Goal: Check status: Check status

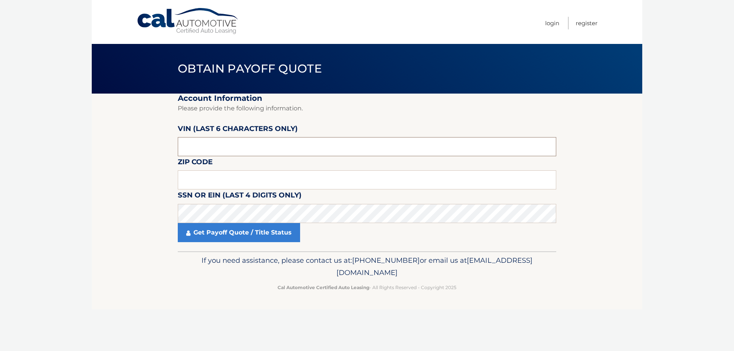
drag, startPoint x: 244, startPoint y: 149, endPoint x: 233, endPoint y: 149, distance: 11.1
click at [233, 149] on input "text" at bounding box center [367, 146] width 379 height 19
drag, startPoint x: 230, startPoint y: 149, endPoint x: 210, endPoint y: 150, distance: 19.9
click at [210, 150] on input "text" at bounding box center [367, 146] width 379 height 19
type input "680973"
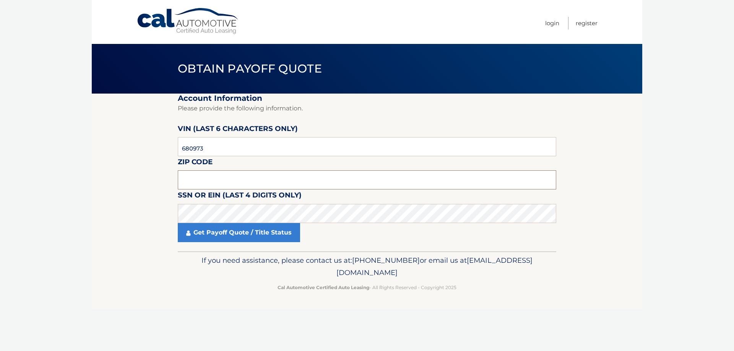
drag, startPoint x: 237, startPoint y: 181, endPoint x: 236, endPoint y: 177, distance: 3.8
click at [237, 181] on input "text" at bounding box center [367, 180] width 379 height 19
type input "34982"
click at [234, 236] on link "Get Payoff Quote / Title Status" at bounding box center [239, 232] width 122 height 19
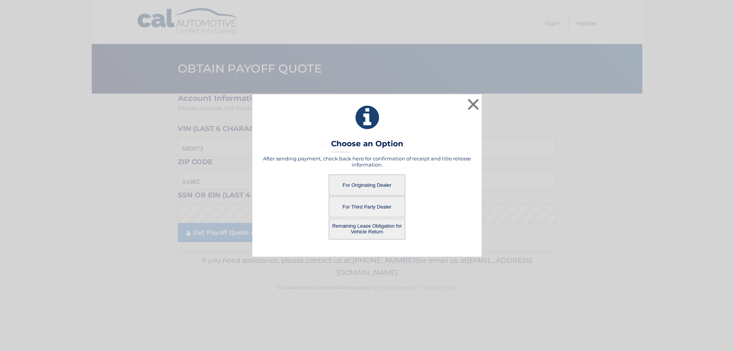
click at [386, 183] on button "For Originating Dealer" at bounding box center [367, 185] width 76 height 21
click at [379, 185] on button "For Originating Dealer" at bounding box center [367, 185] width 76 height 21
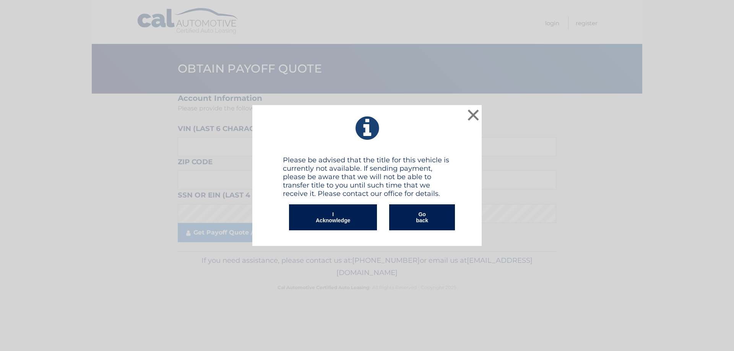
click at [340, 221] on button "I Acknowledge" at bounding box center [333, 218] width 88 height 26
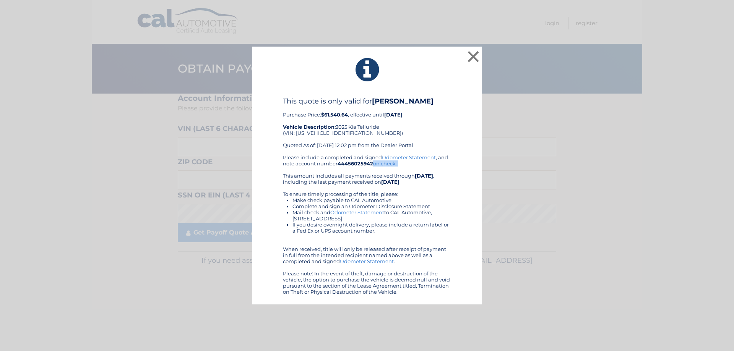
drag, startPoint x: 374, startPoint y: 164, endPoint x: 346, endPoint y: 170, distance: 28.6
click at [346, 170] on div "Please include a completed and signed Odometer Statement , and note account num…" at bounding box center [367, 225] width 168 height 141
click at [350, 173] on div "Please include a completed and signed Odometer Statement , and note account num…" at bounding box center [367, 225] width 168 height 141
drag, startPoint x: 374, startPoint y: 164, endPoint x: 339, endPoint y: 163, distance: 34.8
click at [339, 163] on b "44456025942" at bounding box center [356, 164] width 36 height 6
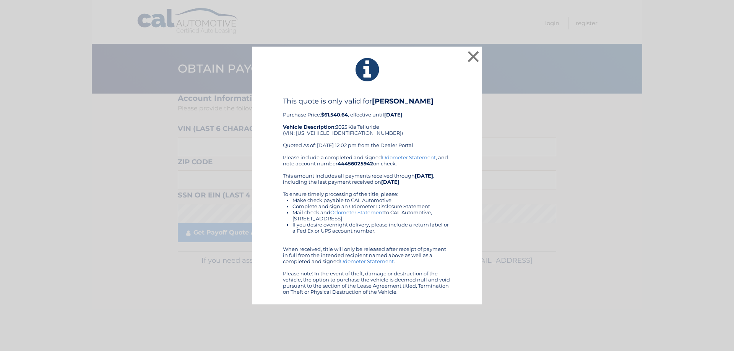
click at [333, 180] on div "Please include a completed and signed Odometer Statement , and note account num…" at bounding box center [367, 225] width 168 height 141
click at [470, 55] on button "×" at bounding box center [473, 56] width 15 height 15
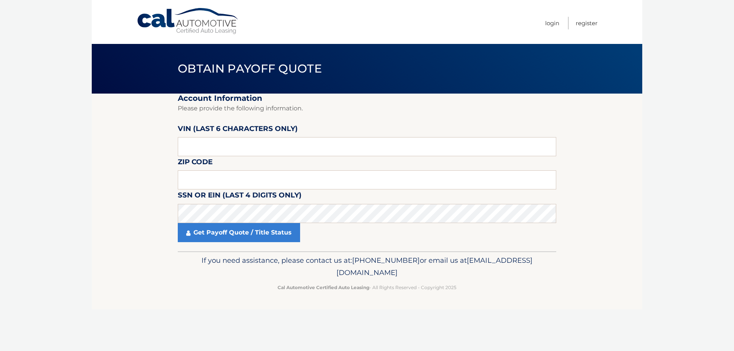
click at [604, 269] on footer "If you need assistance, please contact us at: [PHONE_NUMBER] or email us at [EM…" at bounding box center [367, 281] width 551 height 58
drag, startPoint x: 442, startPoint y: 260, endPoint x: 494, endPoint y: 269, distance: 52.4
click at [490, 268] on p "If you need assistance, please contact us at: [PHONE_NUMBER] or email us at [EM…" at bounding box center [367, 267] width 369 height 24
click at [555, 268] on div "If you need assistance, please contact us at: [PHONE_NUMBER] or email us at [EM…" at bounding box center [367, 273] width 379 height 43
drag, startPoint x: 427, startPoint y: 259, endPoint x: 442, endPoint y: 262, distance: 14.8
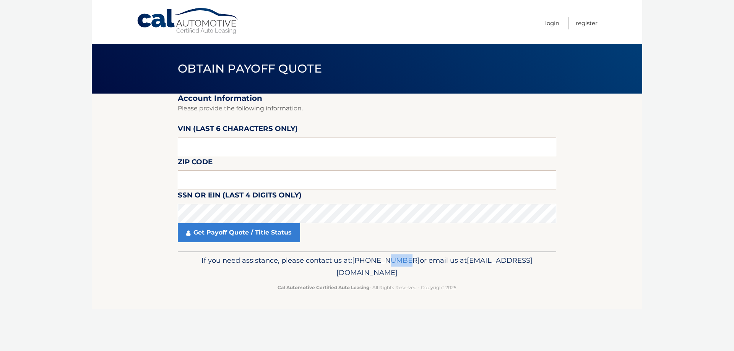
click at [420, 262] on span "[PHONE_NUMBER]" at bounding box center [386, 260] width 68 height 9
click at [528, 276] on p "If you need assistance, please contact us at: [PHONE_NUMBER] or email us at [EM…" at bounding box center [367, 267] width 369 height 24
drag, startPoint x: 464, startPoint y: 276, endPoint x: 233, endPoint y: 259, distance: 231.6
click at [233, 259] on p "If you need assistance, please contact us at: [PHONE_NUMBER] or email us at [EM…" at bounding box center [367, 267] width 369 height 24
click at [232, 259] on p "If you need assistance, please contact us at: [PHONE_NUMBER] or email us at [EM…" at bounding box center [367, 267] width 369 height 24
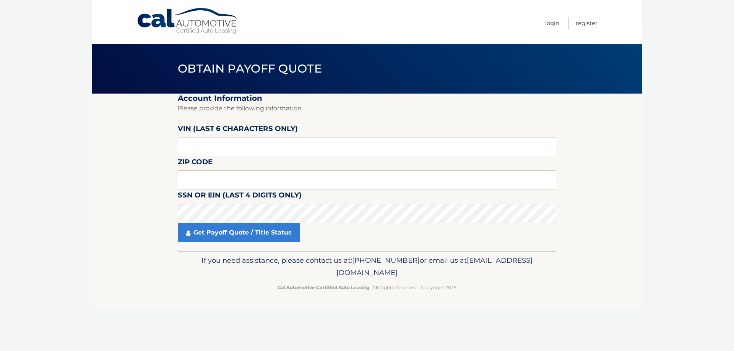
drag, startPoint x: 232, startPoint y: 259, endPoint x: 484, endPoint y: 278, distance: 252.4
click at [484, 278] on p "If you need assistance, please contact us at: [PHONE_NUMBER] or email us at [EM…" at bounding box center [367, 267] width 369 height 24
click at [649, 187] on body "Cal Automotive Menu Login Register Obtain Payoff Quote" at bounding box center [367, 175] width 734 height 351
